Goal: Information Seeking & Learning: Stay updated

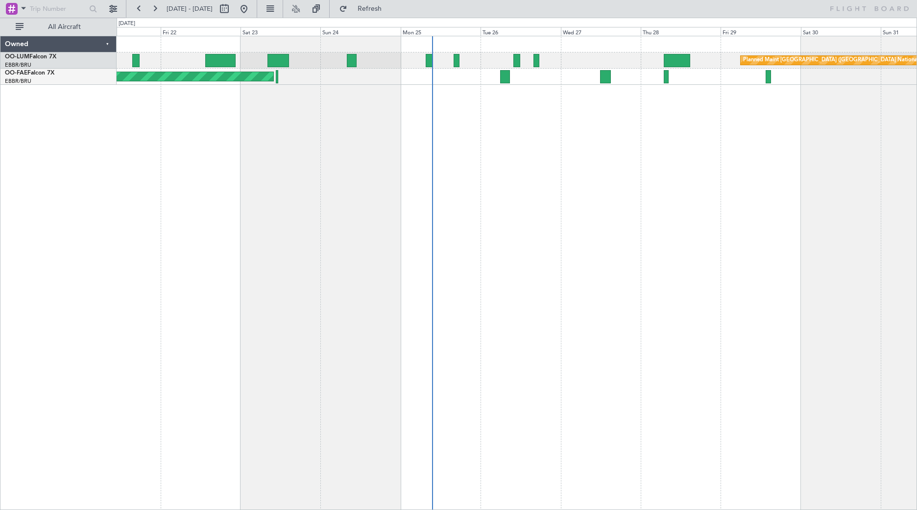
click at [209, 136] on div "Planned Maint [GEOGRAPHIC_DATA] ([GEOGRAPHIC_DATA] National) Planned Maint [GEO…" at bounding box center [517, 273] width 801 height 474
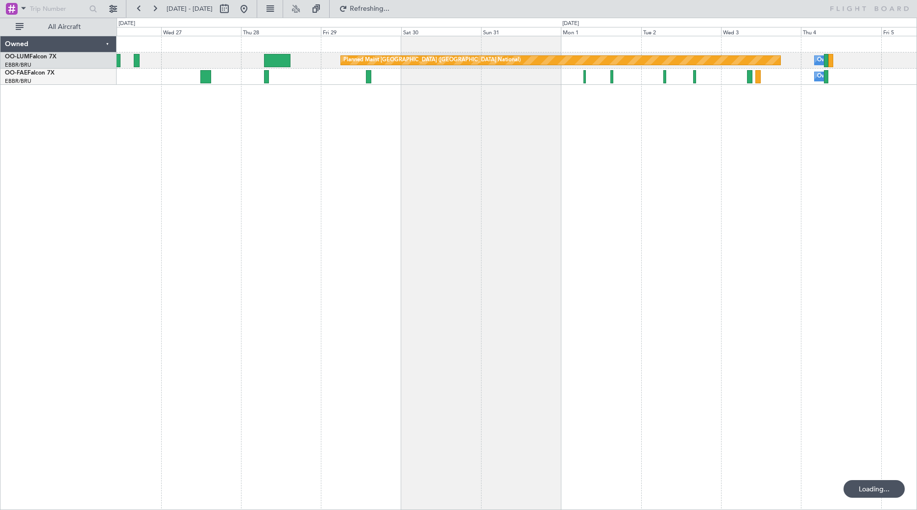
click at [234, 173] on div "Planned Maint [GEOGRAPHIC_DATA] ([GEOGRAPHIC_DATA] National) Owner [GEOGRAPHIC_…" at bounding box center [517, 273] width 801 height 474
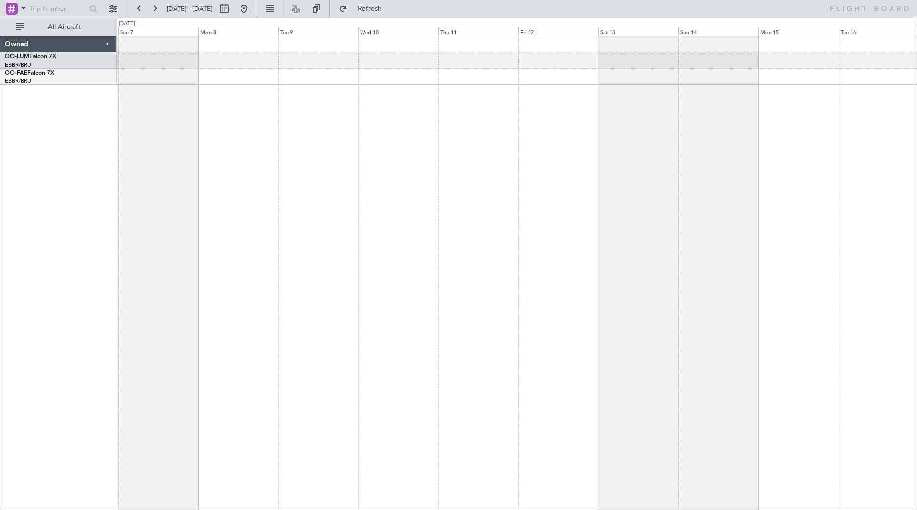
click at [375, 206] on div at bounding box center [517, 273] width 801 height 474
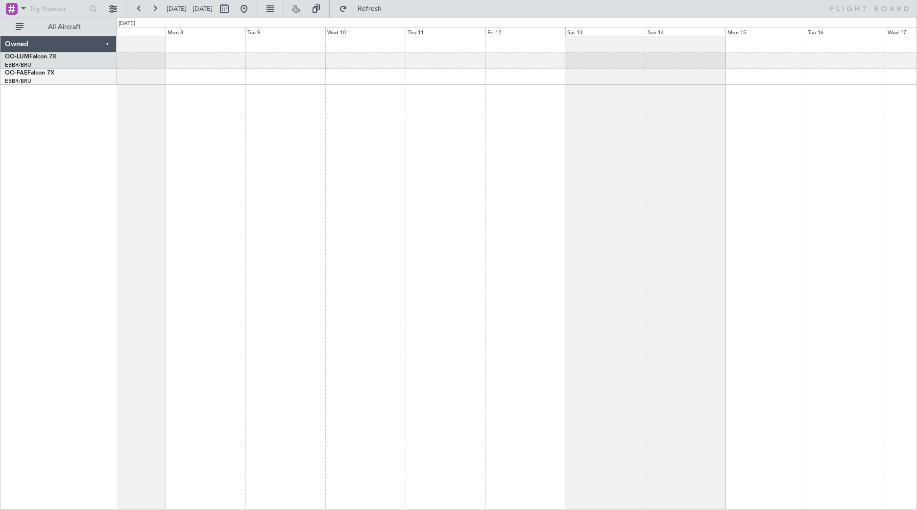
click at [479, 203] on div at bounding box center [517, 273] width 801 height 474
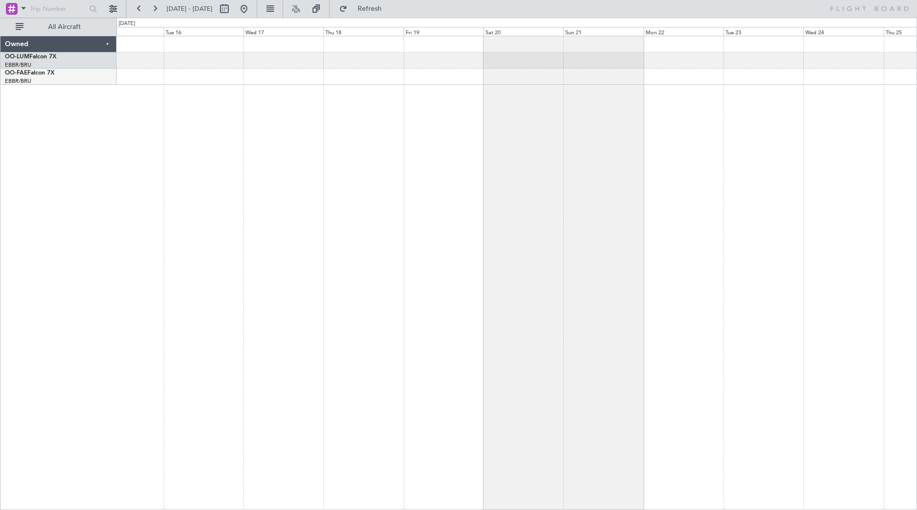
click at [454, 203] on div at bounding box center [517, 273] width 801 height 474
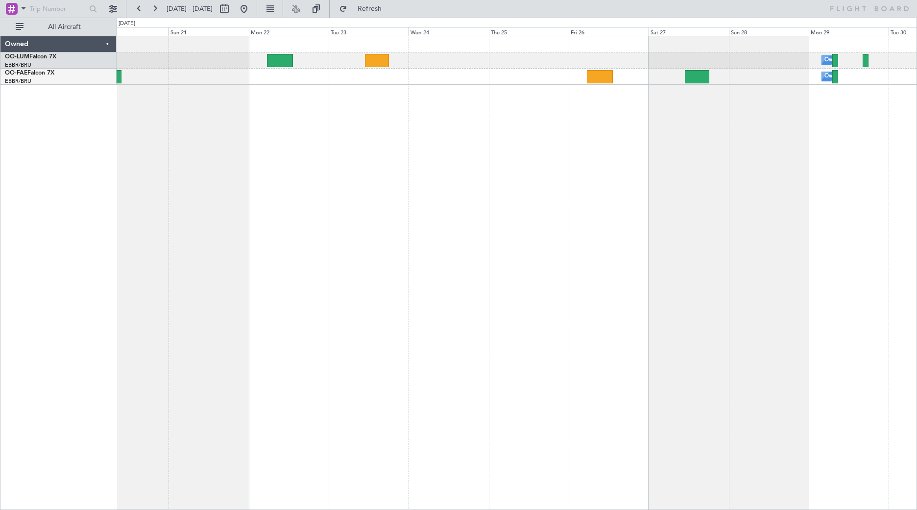
click at [0, 121] on html "[DATE] - [DATE] Refresh All Aircraft Owner [GEOGRAPHIC_DATA] Owner [GEOGRAPHIC_…" at bounding box center [458, 255] width 917 height 510
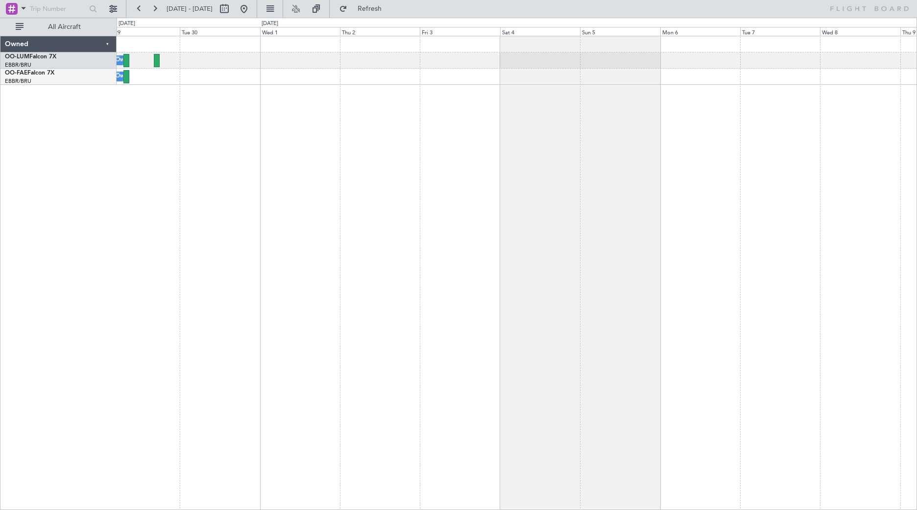
click at [18, 133] on div "Owner Melsbroek Air Base Owner [GEOGRAPHIC_DATA] Owned OO-LUM Falcon 7X EBBR/BR…" at bounding box center [458, 264] width 917 height 492
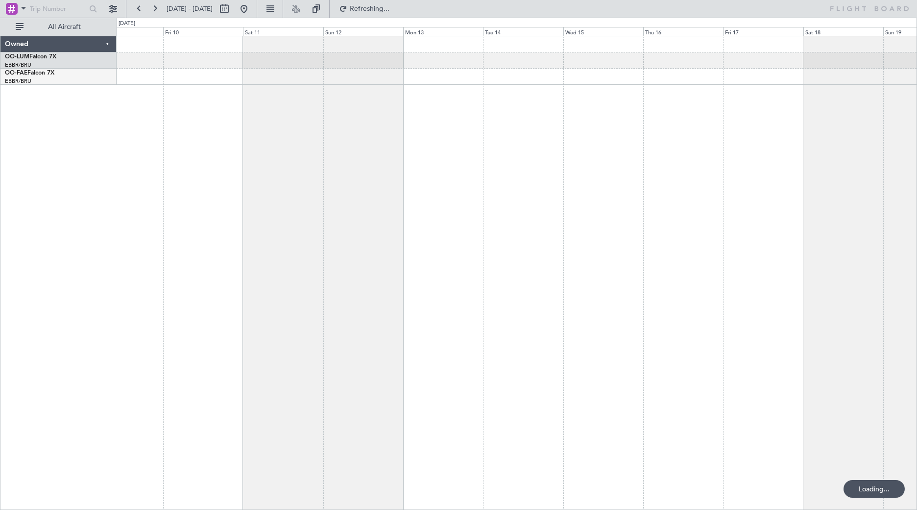
click at [0, 99] on html "[DATE] - [DATE] Refreshing... All Aircraft Owned OO-LUM Falcon 7X EBBR/BRU [GEO…" at bounding box center [458, 255] width 917 height 510
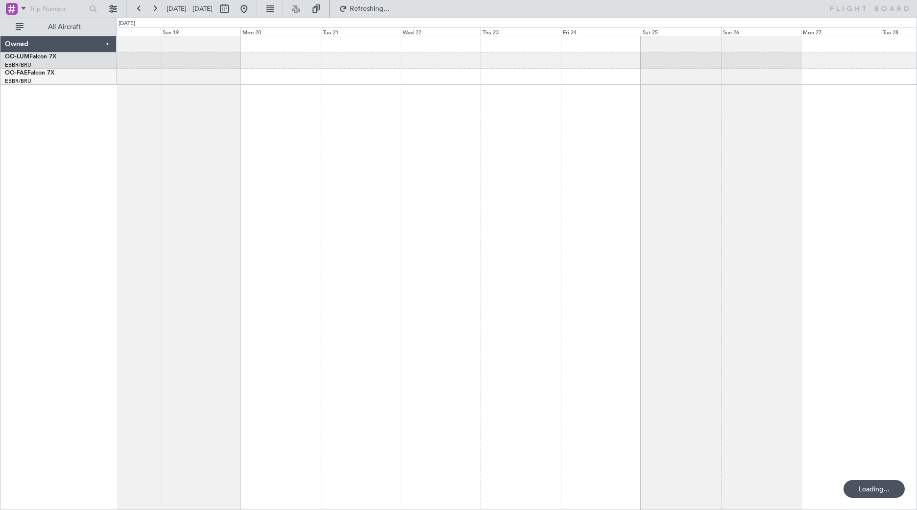
click at [5, 90] on div "Owned OO-LUM Falcon 7X EBBR/BRU [GEOGRAPHIC_DATA] ([GEOGRAPHIC_DATA]) OO-[PERSO…" at bounding box center [458, 264] width 917 height 492
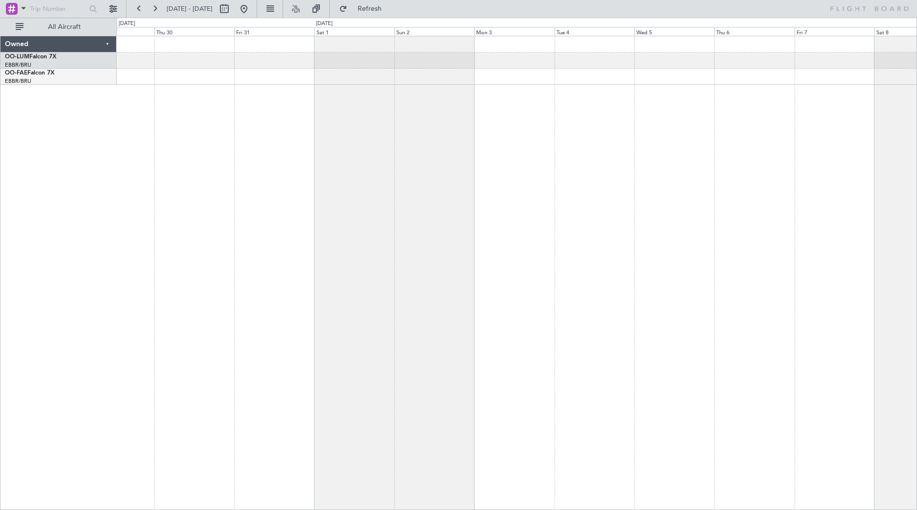
click at [0, 64] on html "[DATE] - [DATE] Refresh All Aircraft Owned OO-LUM Falcon 7X EBBR/BRU [GEOGRAPHI…" at bounding box center [458, 255] width 917 height 510
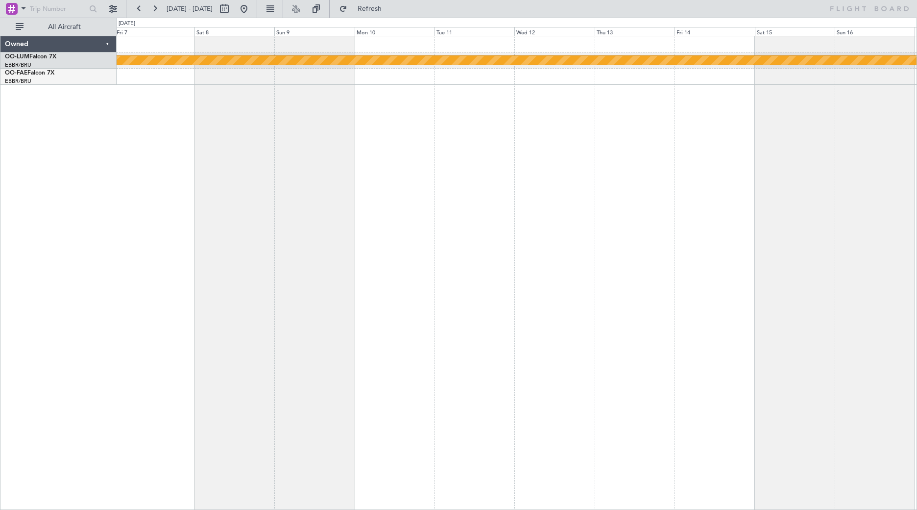
click at [106, 120] on div "Planned Maint Kortrijk-[GEOGRAPHIC_DATA] Owned OO-LUM Falcon 7X EBBR/BRU [GEOGR…" at bounding box center [458, 264] width 917 height 492
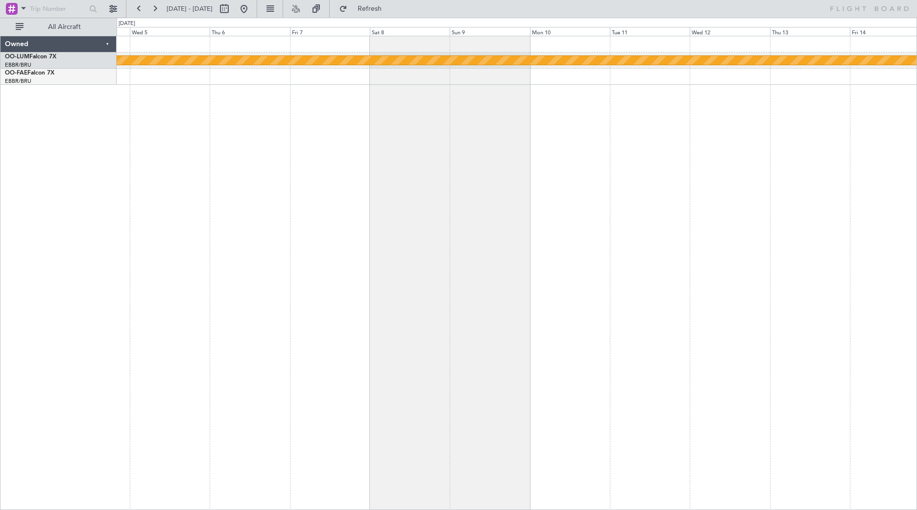
click at [95, 111] on div "Planned Maint Kortrijk-[GEOGRAPHIC_DATA] Owned OO-LUM Falcon 7X EBBR/BRU [GEOGR…" at bounding box center [458, 264] width 917 height 492
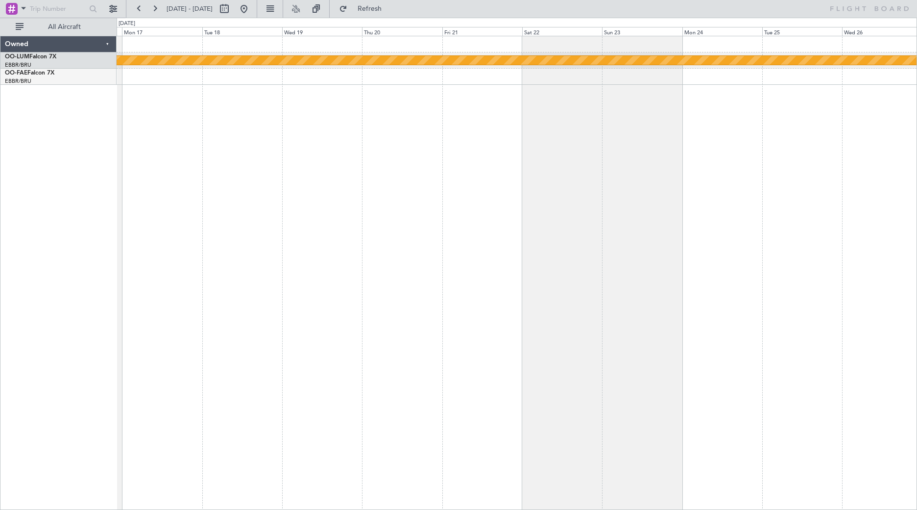
click at [117, 112] on div "Planned Maint Kortrijk-[GEOGRAPHIC_DATA]" at bounding box center [517, 273] width 801 height 474
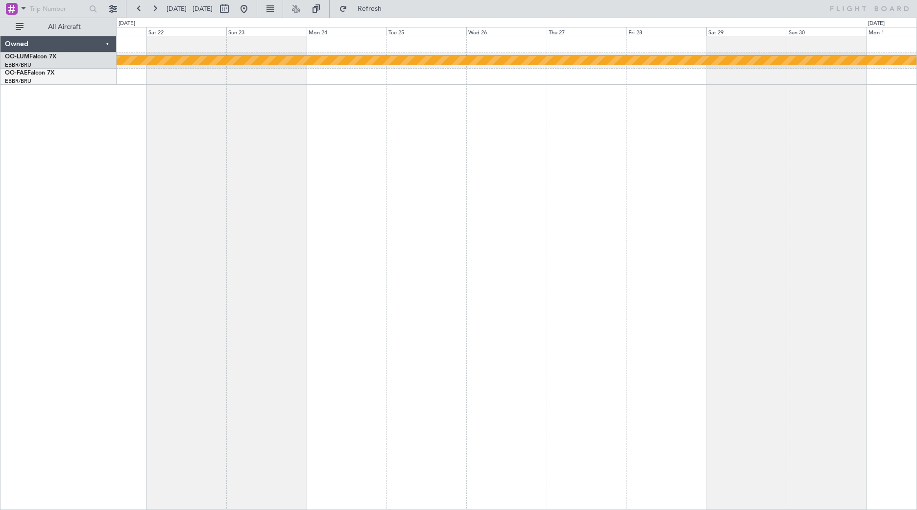
click at [64, 115] on div "Planned Maint Kortrijk-[GEOGRAPHIC_DATA] Owned OO-LUM Falcon 7X EBBR/BRU [GEOGR…" at bounding box center [458, 264] width 917 height 492
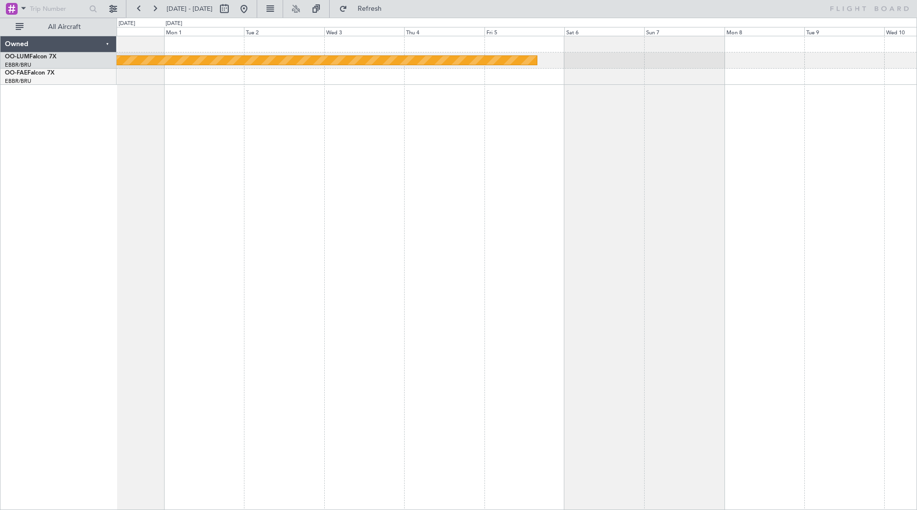
click at [190, 140] on div "Planned Maint Kortrijk-[GEOGRAPHIC_DATA]" at bounding box center [517, 273] width 801 height 474
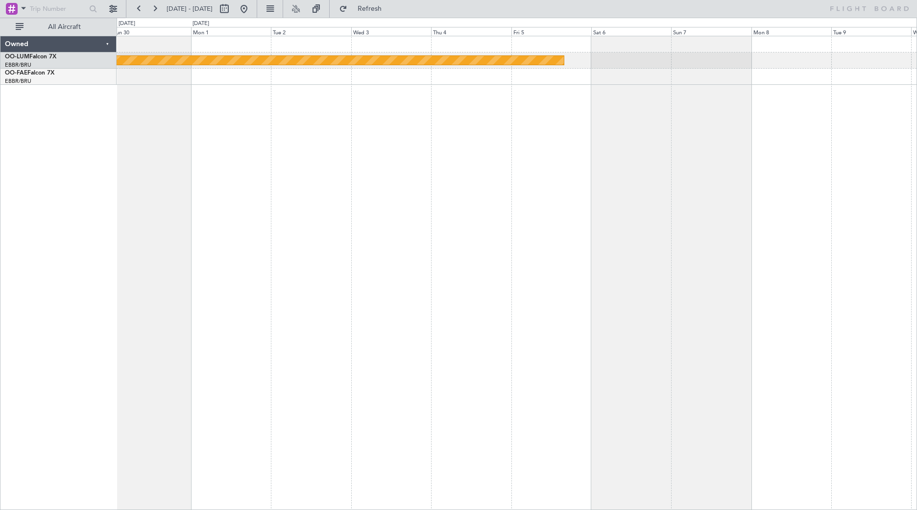
click at [666, 130] on div "Planned Maint Kortrijk-[GEOGRAPHIC_DATA]" at bounding box center [517, 273] width 801 height 474
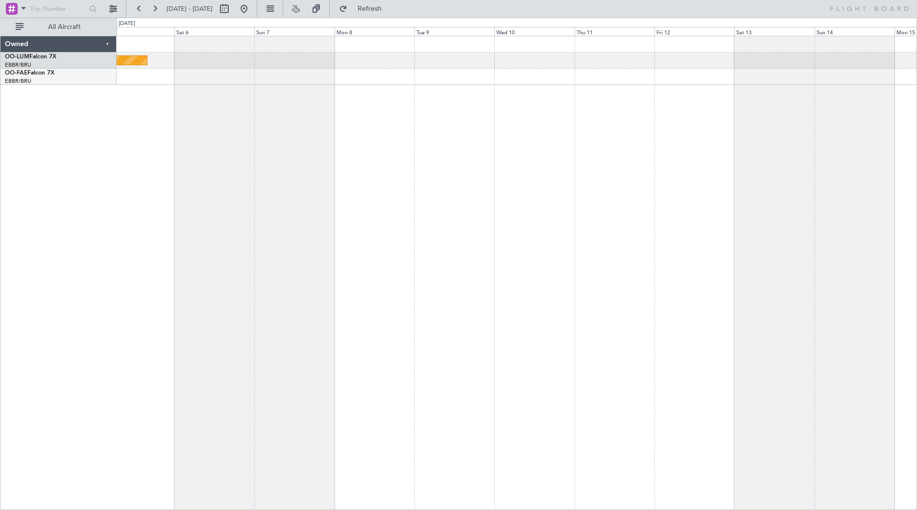
click at [223, 132] on div "Planned Maint Kortrijk-[GEOGRAPHIC_DATA]" at bounding box center [517, 273] width 801 height 474
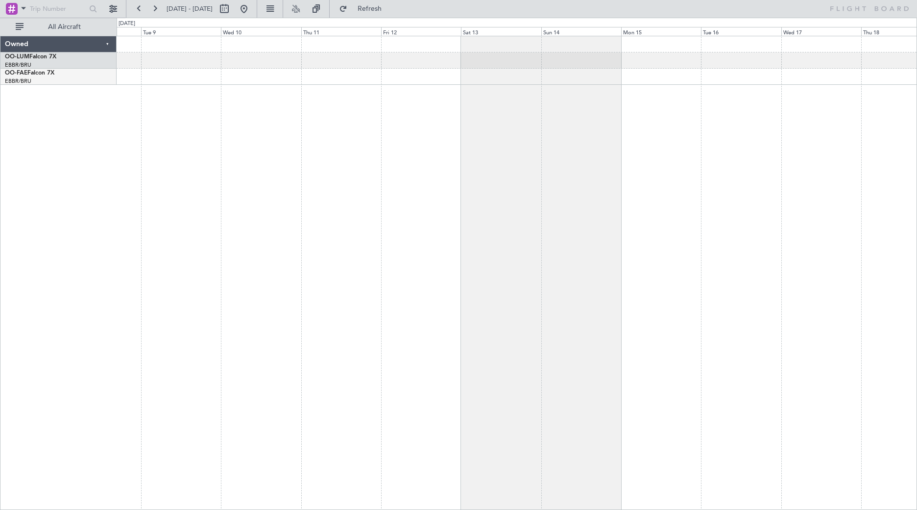
click at [378, 124] on div at bounding box center [517, 273] width 801 height 474
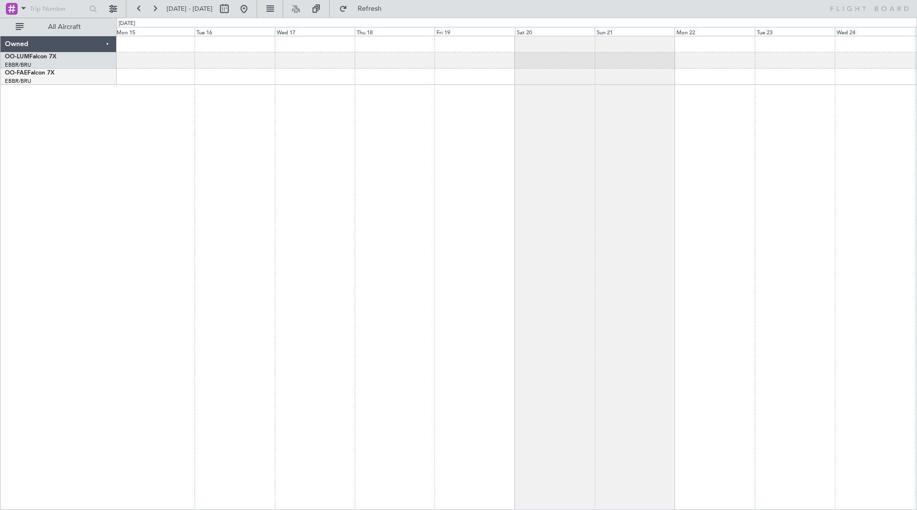
click at [299, 86] on div at bounding box center [517, 273] width 801 height 474
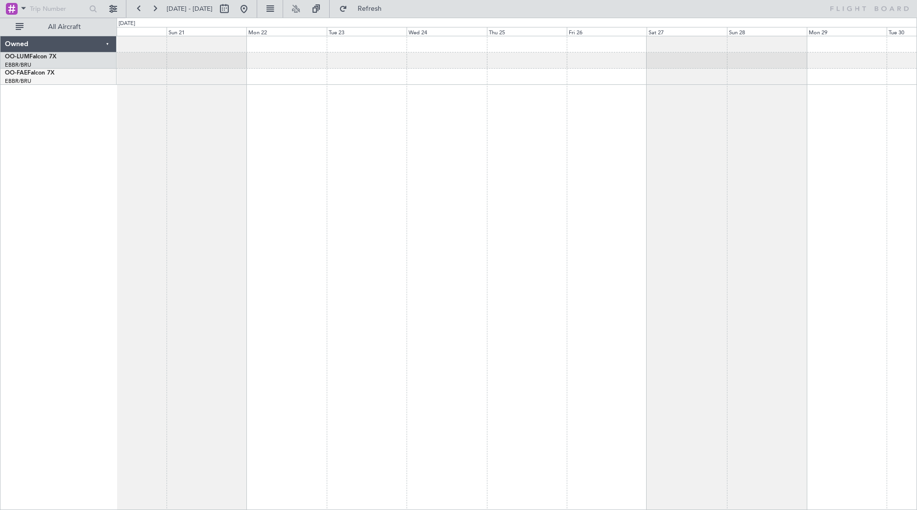
click at [521, 109] on div at bounding box center [517, 273] width 801 height 474
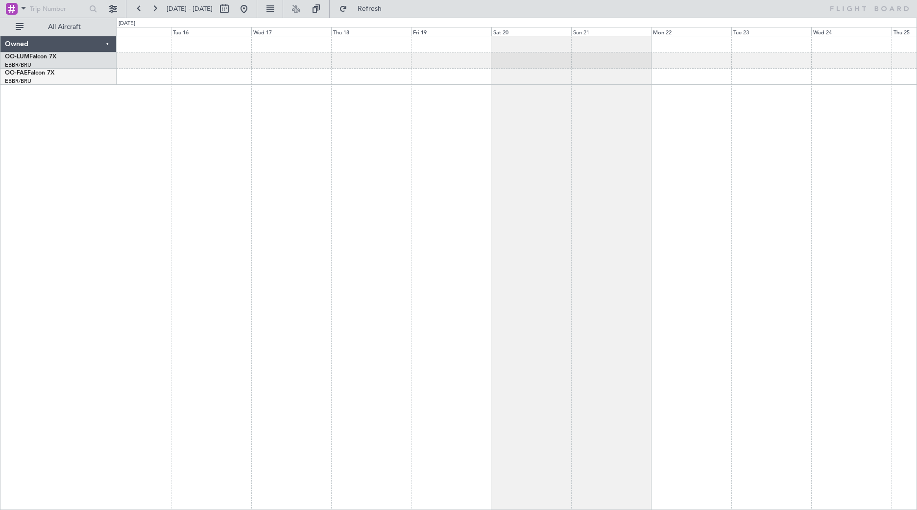
click at [791, 112] on div at bounding box center [517, 273] width 801 height 474
click at [387, 10] on span "Refresh" at bounding box center [369, 8] width 41 height 7
click at [753, 119] on div at bounding box center [517, 273] width 801 height 474
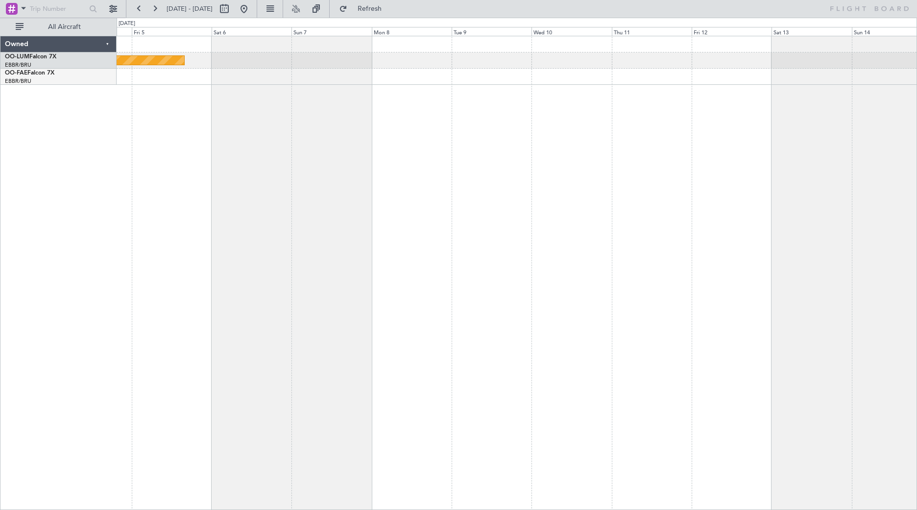
click at [776, 79] on div at bounding box center [517, 77] width 800 height 16
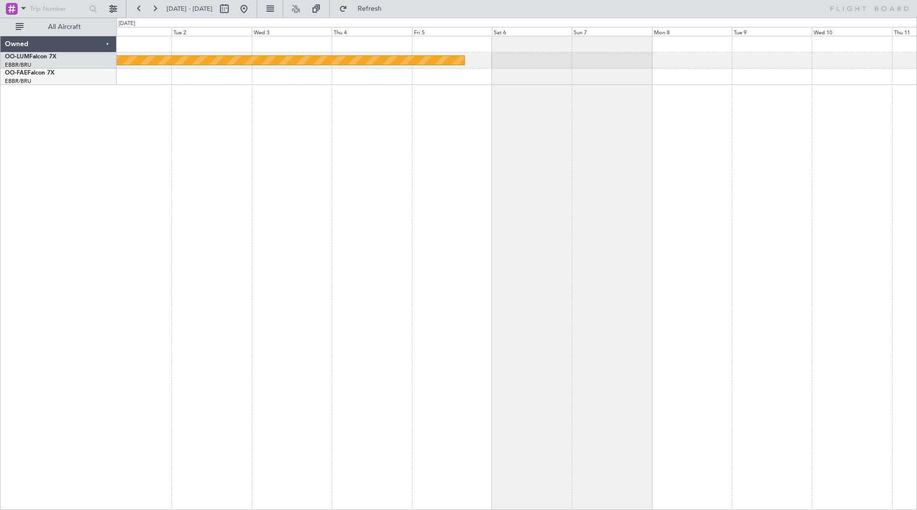
click at [636, 62] on div "Planned Maint Kortrijk-[GEOGRAPHIC_DATA]" at bounding box center [517, 60] width 800 height 49
click at [267, 247] on div "Planned Maint Kortrijk-[GEOGRAPHIC_DATA]" at bounding box center [517, 273] width 801 height 474
